Goal: Task Accomplishment & Management: Use online tool/utility

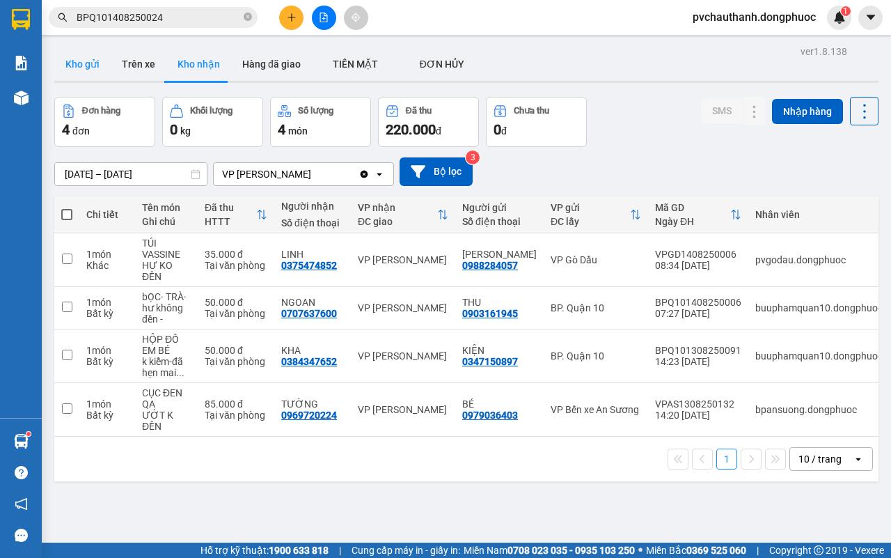
click at [88, 56] on button "Kho gửi" at bounding box center [82, 63] width 56 height 33
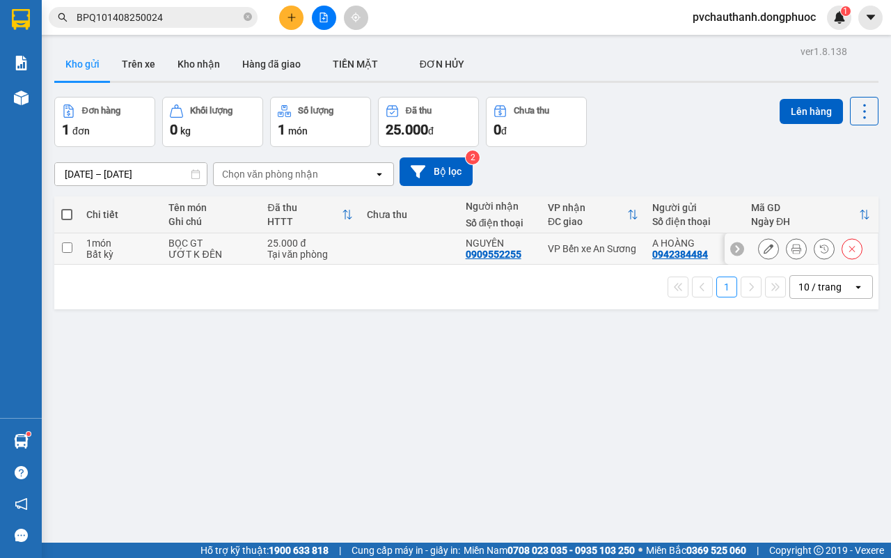
click at [349, 244] on td "25.000 đ Tại văn phòng" at bounding box center [309, 248] width 99 height 31
checkbox input "true"
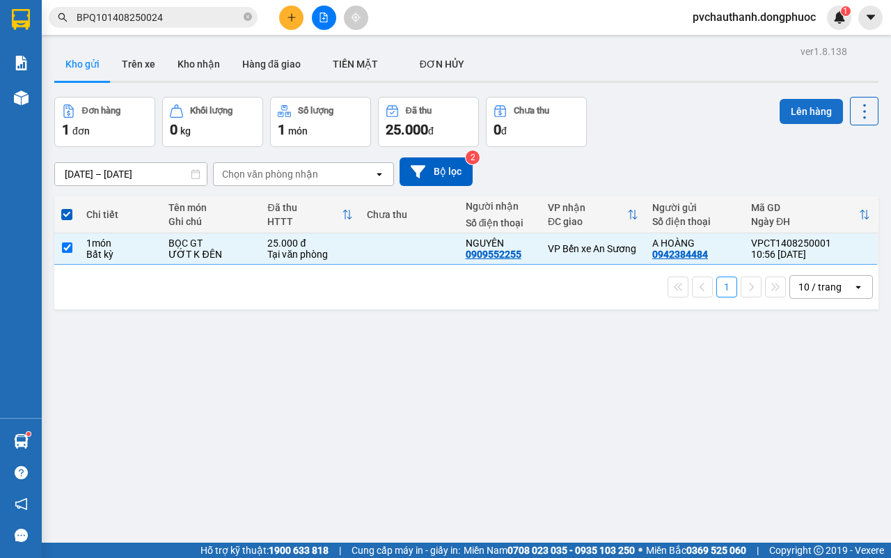
click at [801, 106] on button "Lên hàng" at bounding box center [811, 111] width 63 height 25
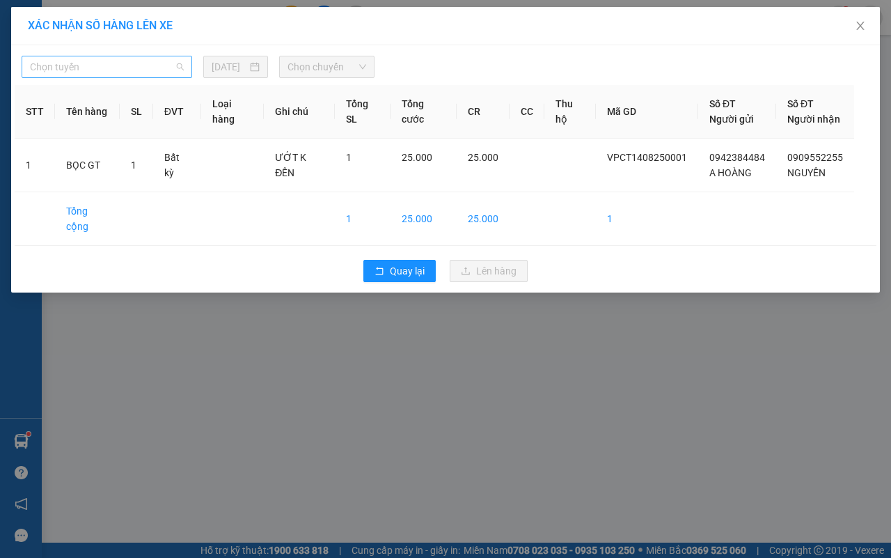
click at [164, 67] on span "Chọn tuyến" at bounding box center [107, 66] width 154 height 21
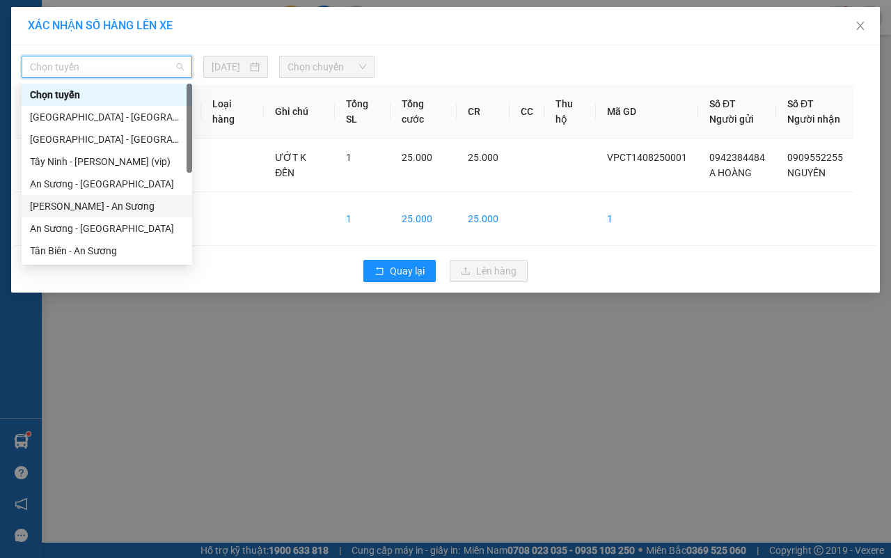
click at [105, 201] on div "[PERSON_NAME] - An Sương" at bounding box center [107, 205] width 154 height 15
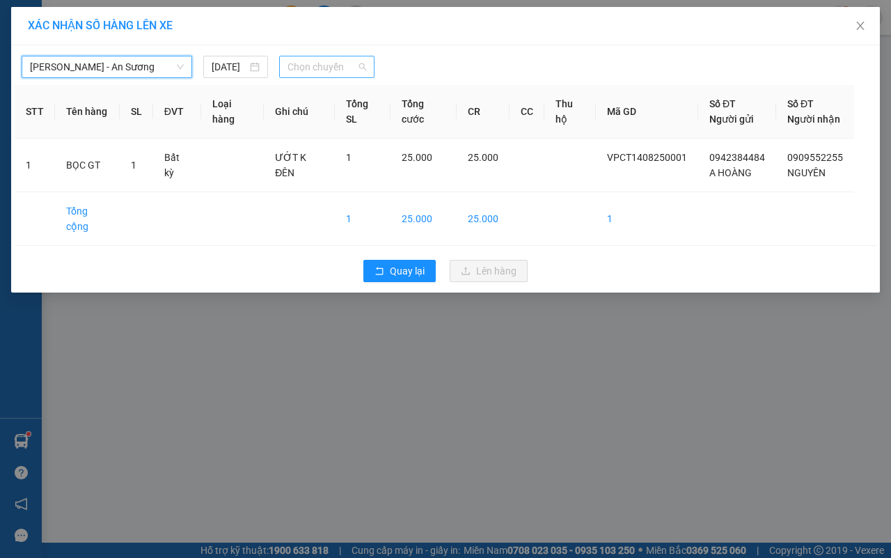
click at [336, 58] on span "Chọn chuyến" at bounding box center [327, 66] width 78 height 21
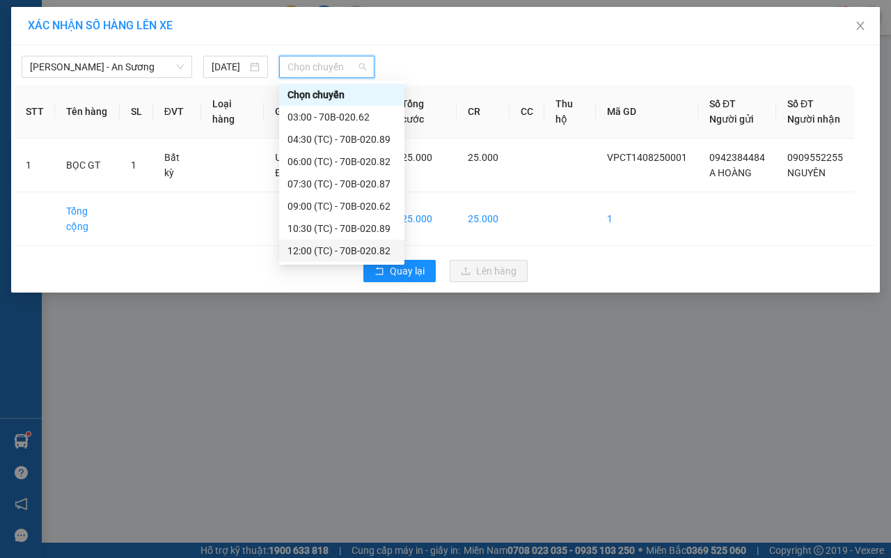
click at [325, 244] on div "12:00 (TC) - 70B-020.82" at bounding box center [342, 250] width 109 height 15
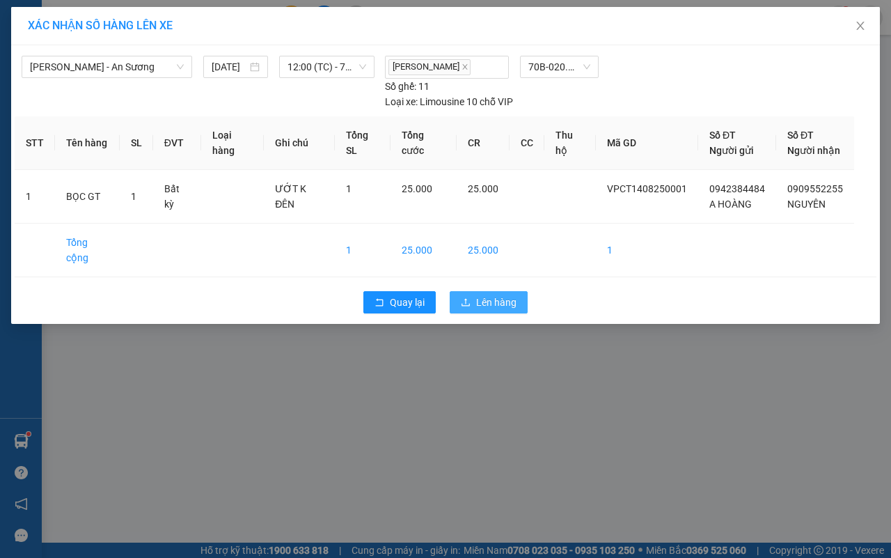
click at [483, 295] on span "Lên hàng" at bounding box center [496, 302] width 40 height 15
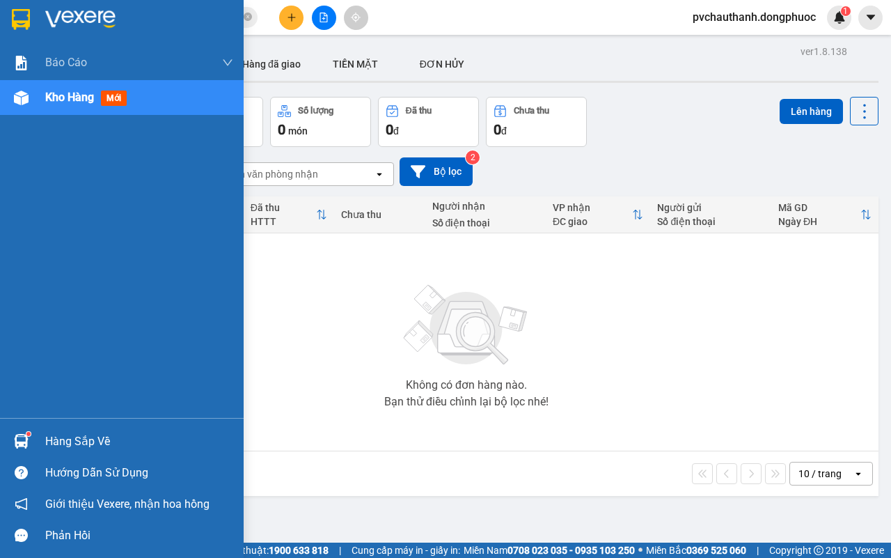
click at [70, 436] on div "Hàng sắp về" at bounding box center [139, 441] width 188 height 21
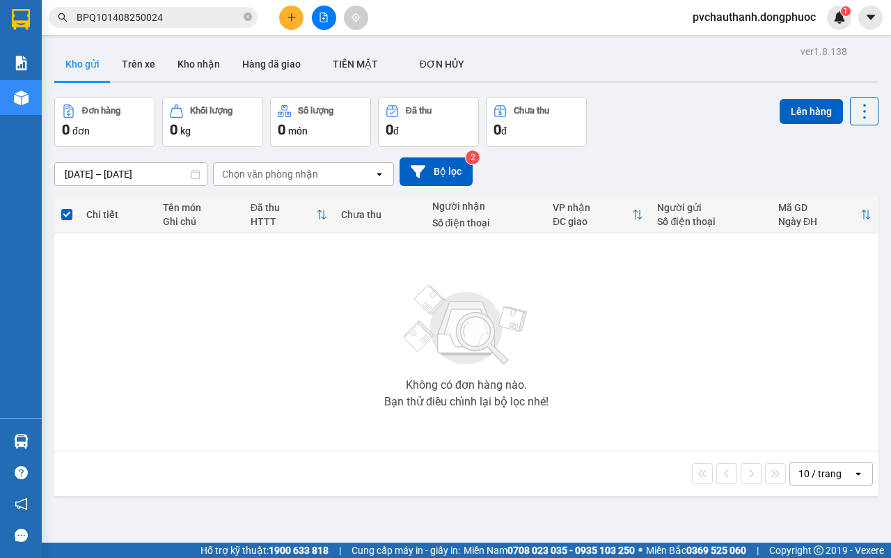
click at [687, 399] on section "Kết quả tìm kiếm ( 1 ) Bộ lọc Mã ĐH Trạng thái Món hàng Tổng cước Chưa cước Nhã…" at bounding box center [445, 279] width 891 height 558
